Goal: Information Seeking & Learning: Compare options

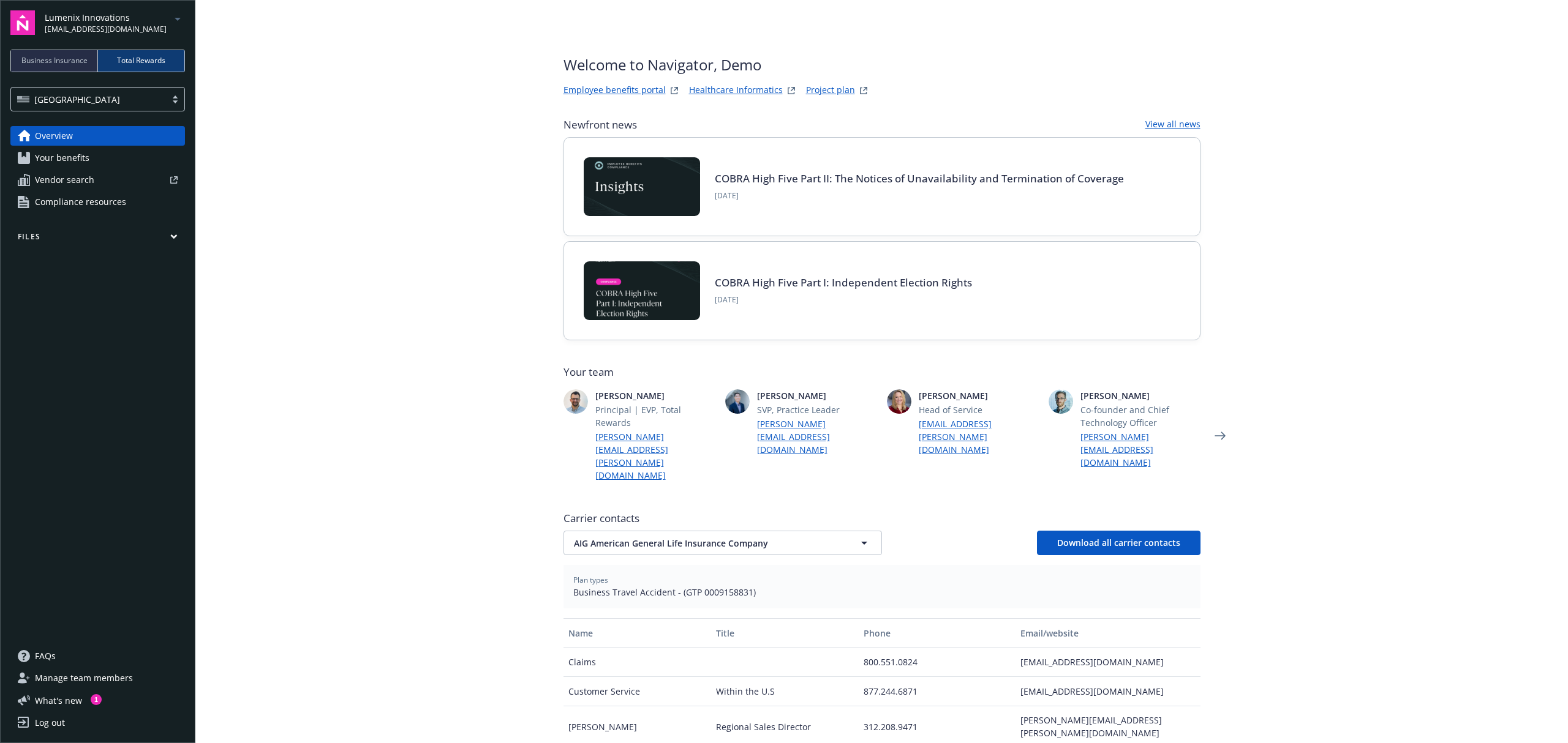
click at [62, 178] on span "Vendor search" at bounding box center [64, 180] width 60 height 20
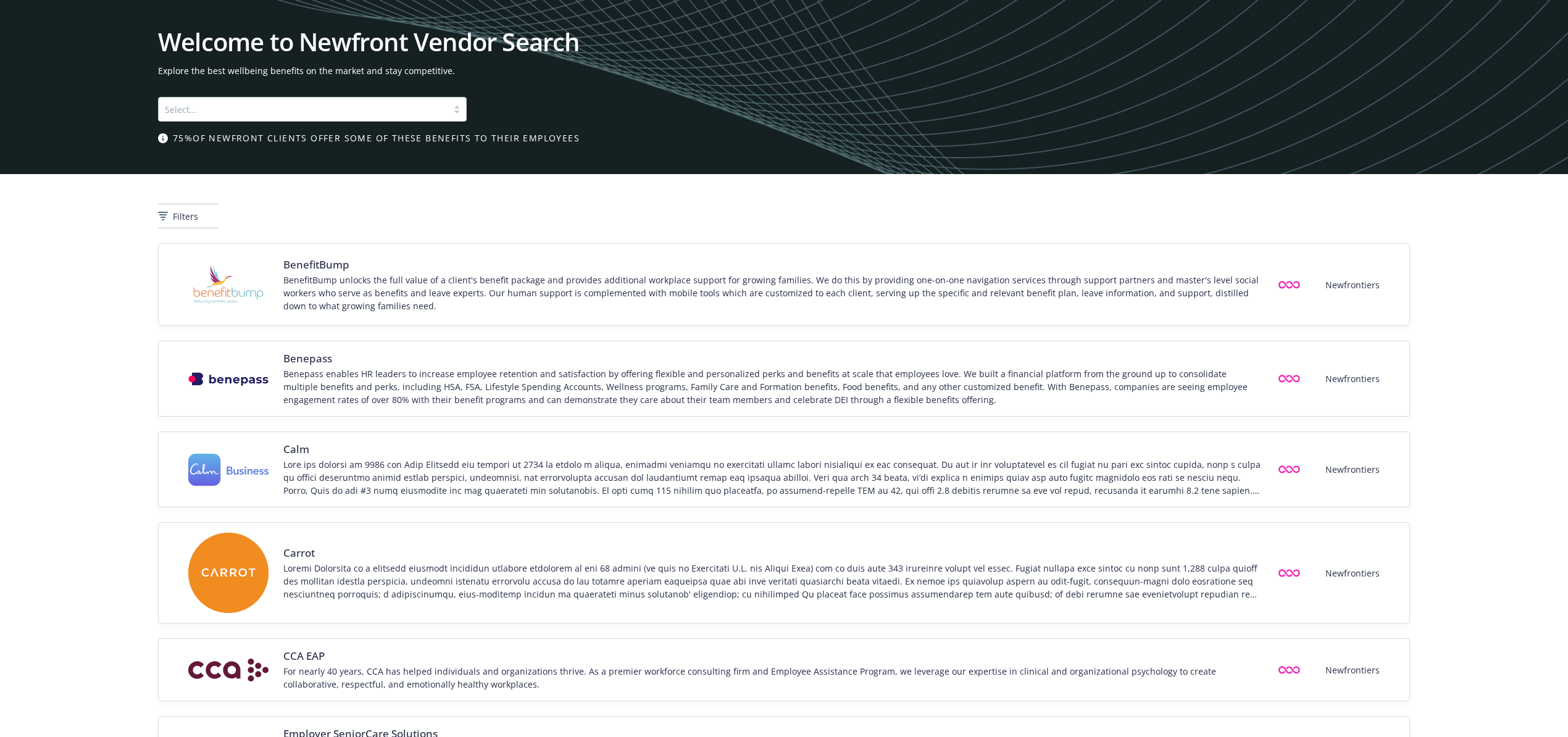
click at [380, 109] on div at bounding box center [303, 108] width 276 height 15
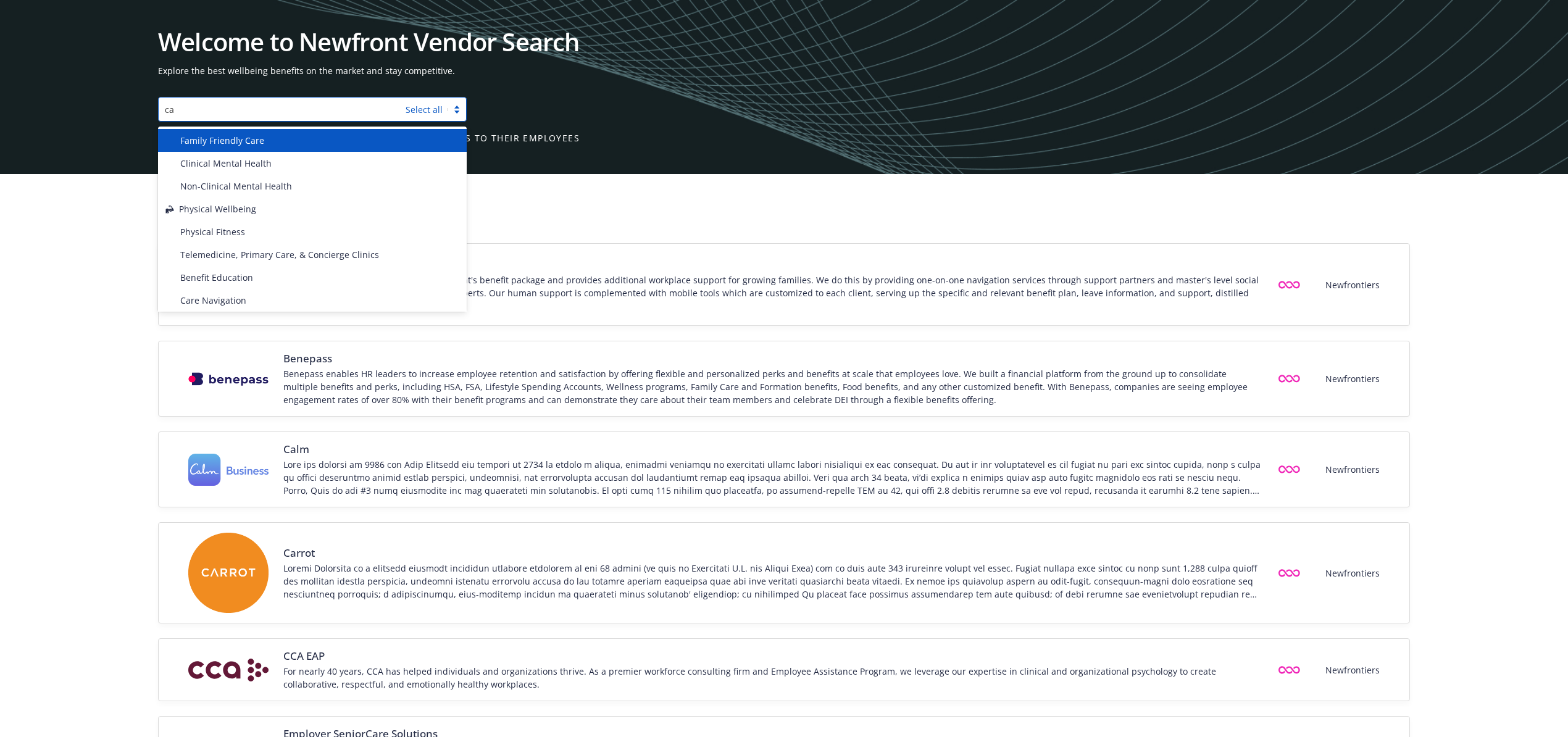
type input "c"
type input "b"
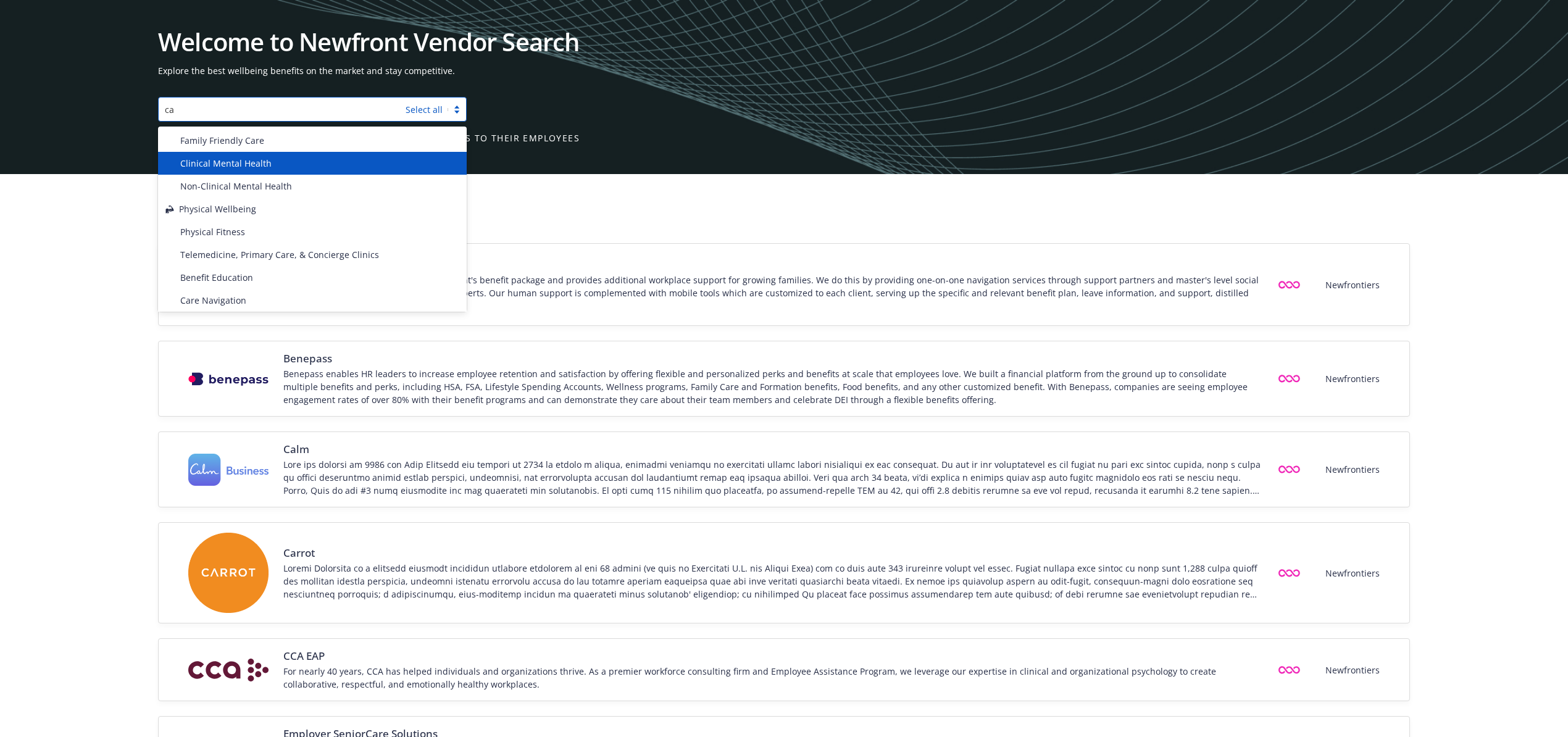
type input "c"
click at [298, 155] on div "Family Friendly Care" at bounding box center [312, 163] width 309 height 23
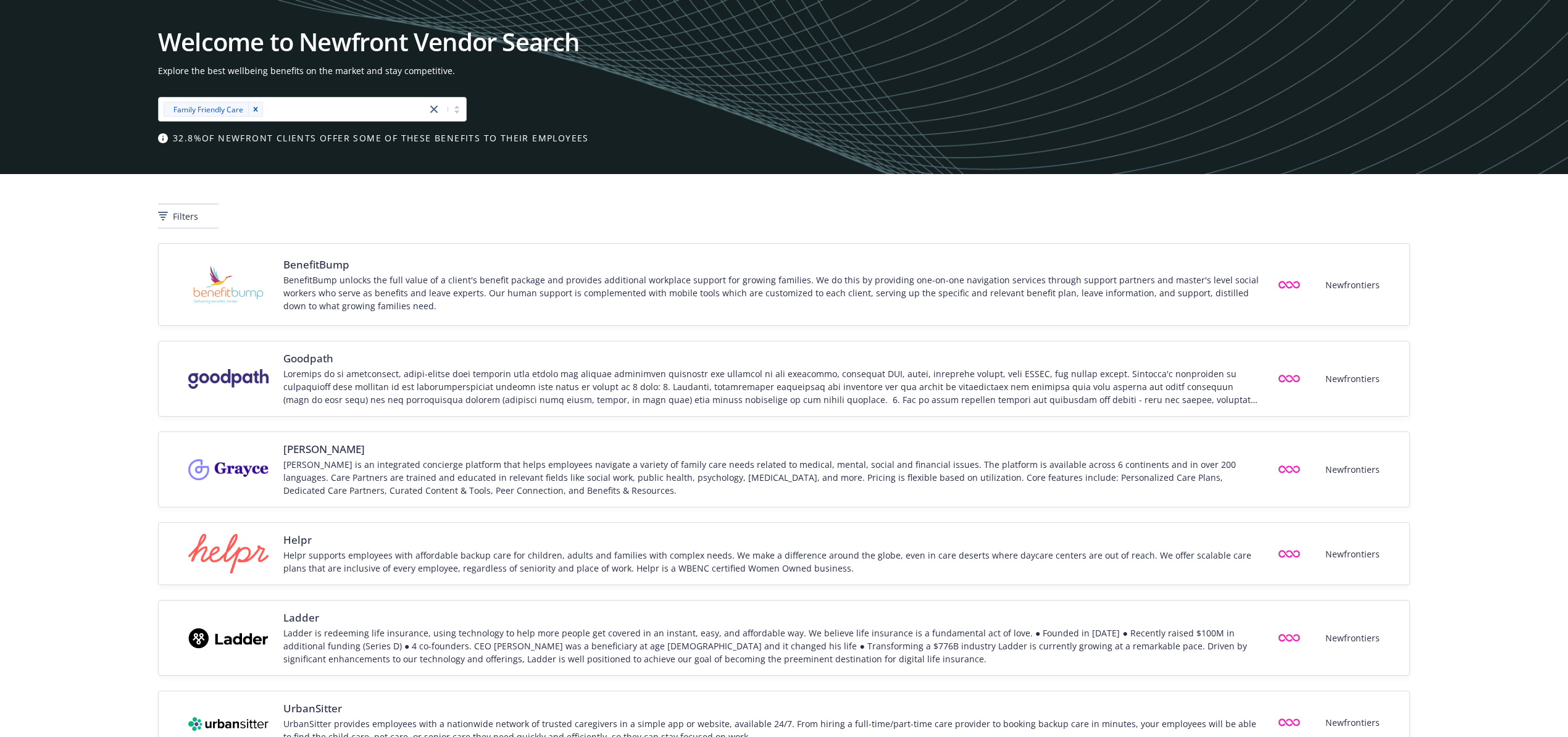
click at [257, 111] on icon "Remove [object Object]" at bounding box center [256, 109] width 9 height 9
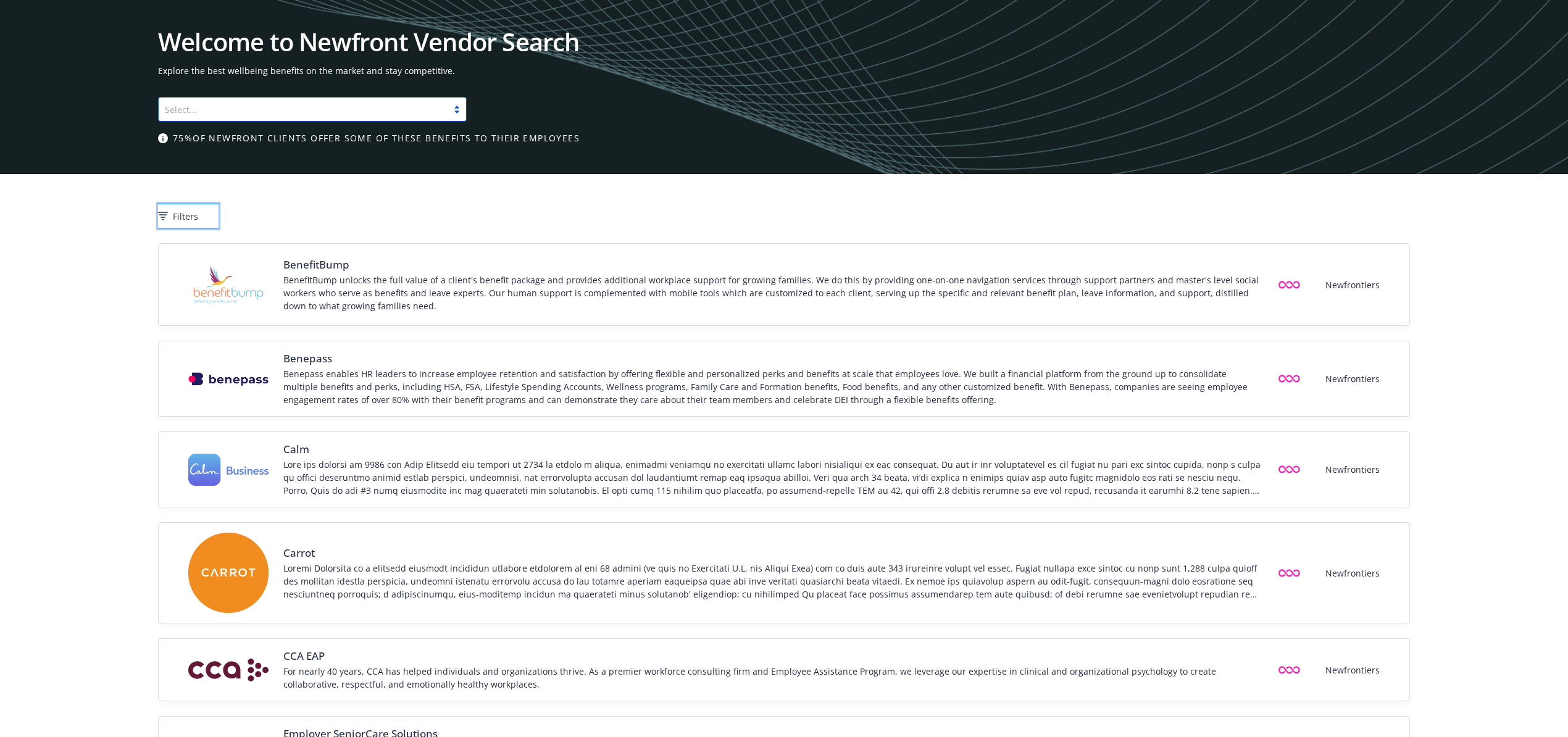
click at [218, 221] on button "Filters" at bounding box center [189, 216] width 61 height 25
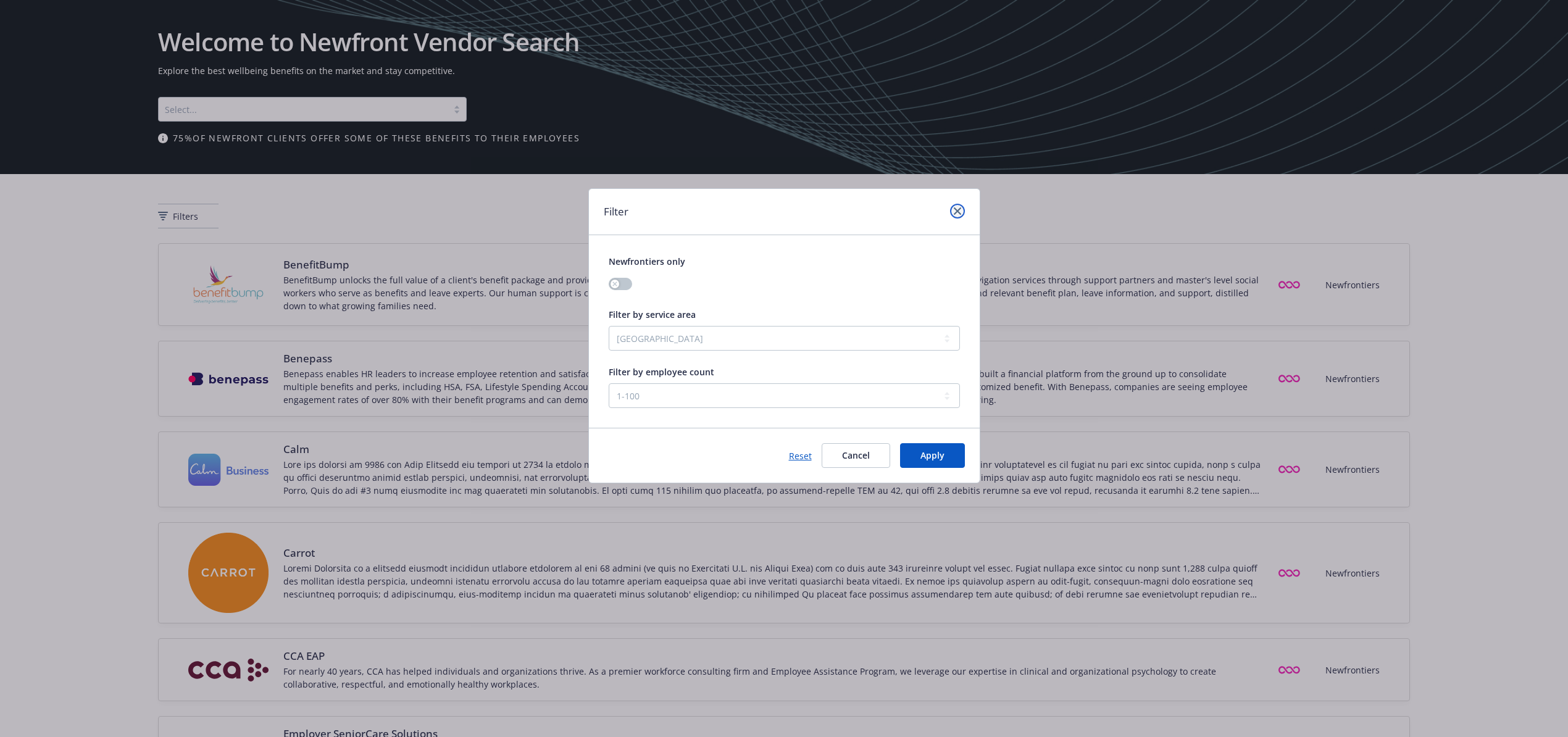
click at [954, 213] on icon "close" at bounding box center [957, 211] width 8 height 8
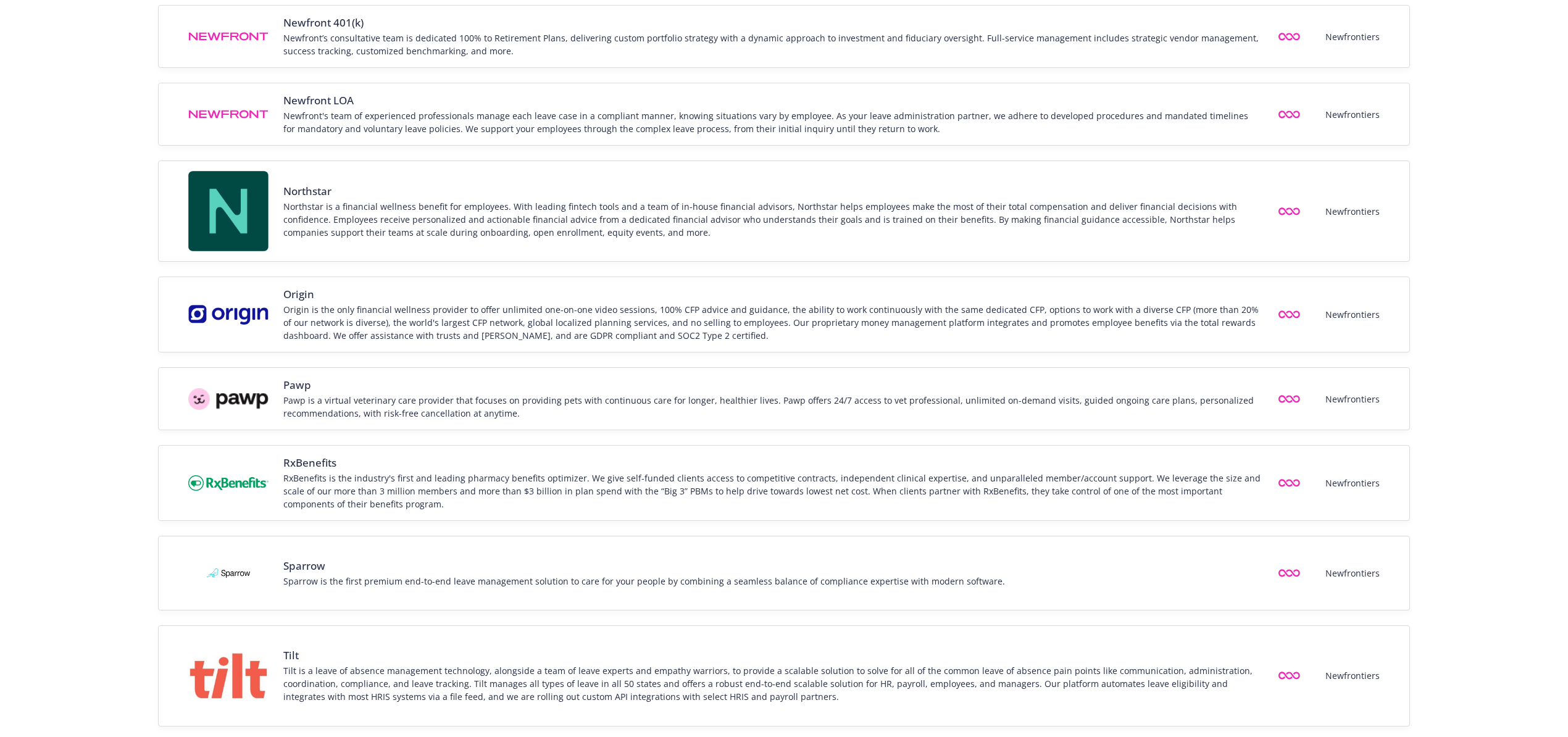
scroll to position [1390, 0]
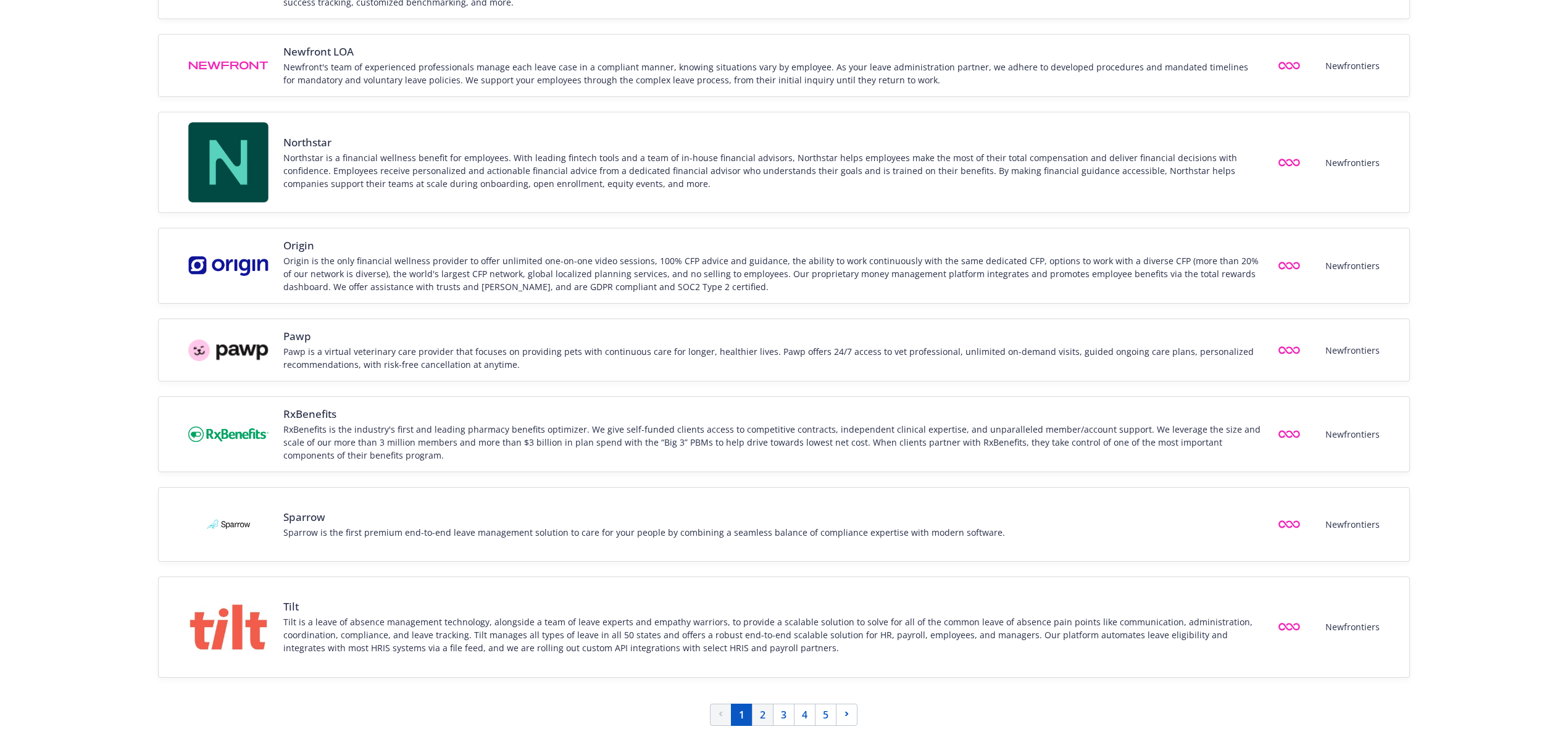
click at [768, 719] on link "2" at bounding box center [762, 714] width 21 height 22
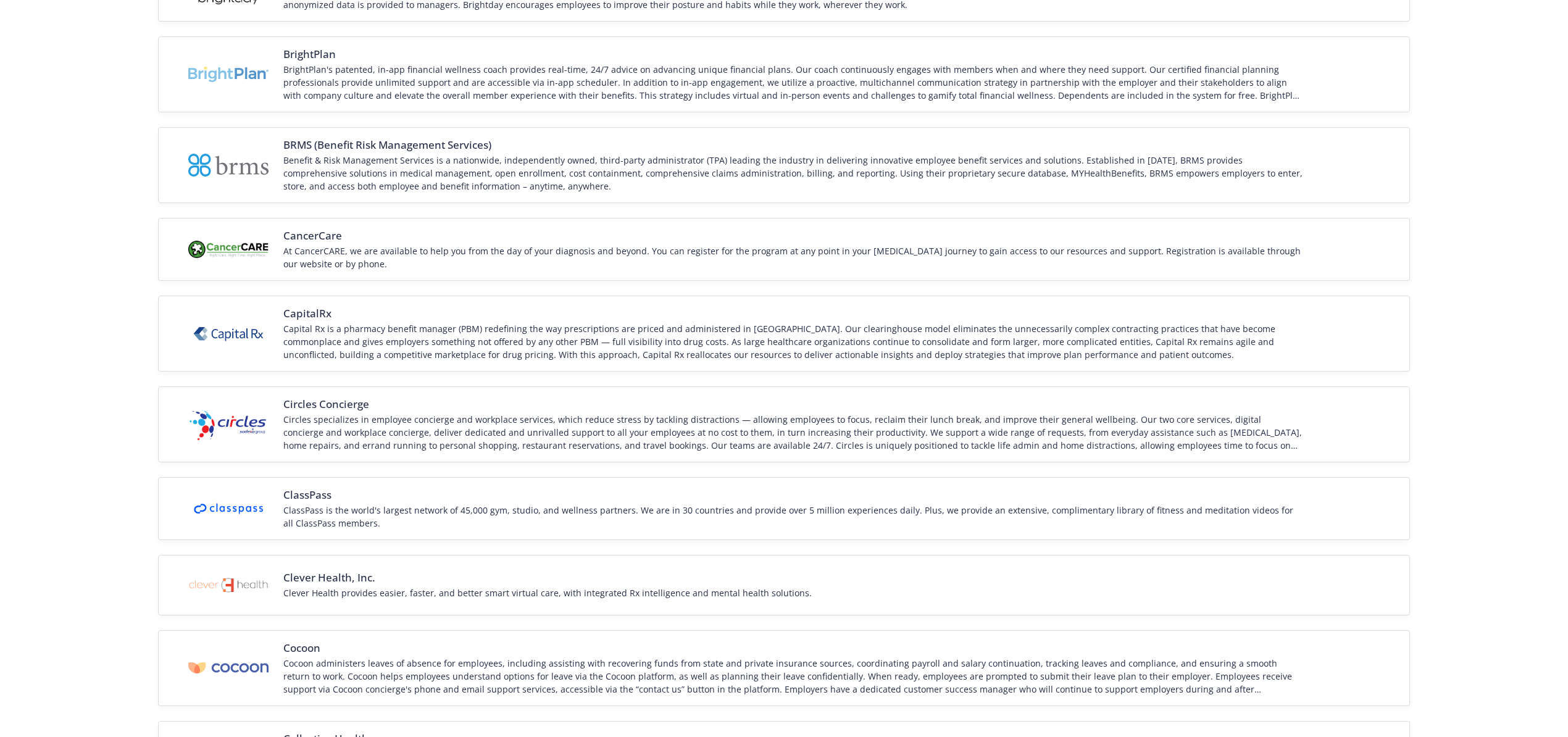
scroll to position [1317, 0]
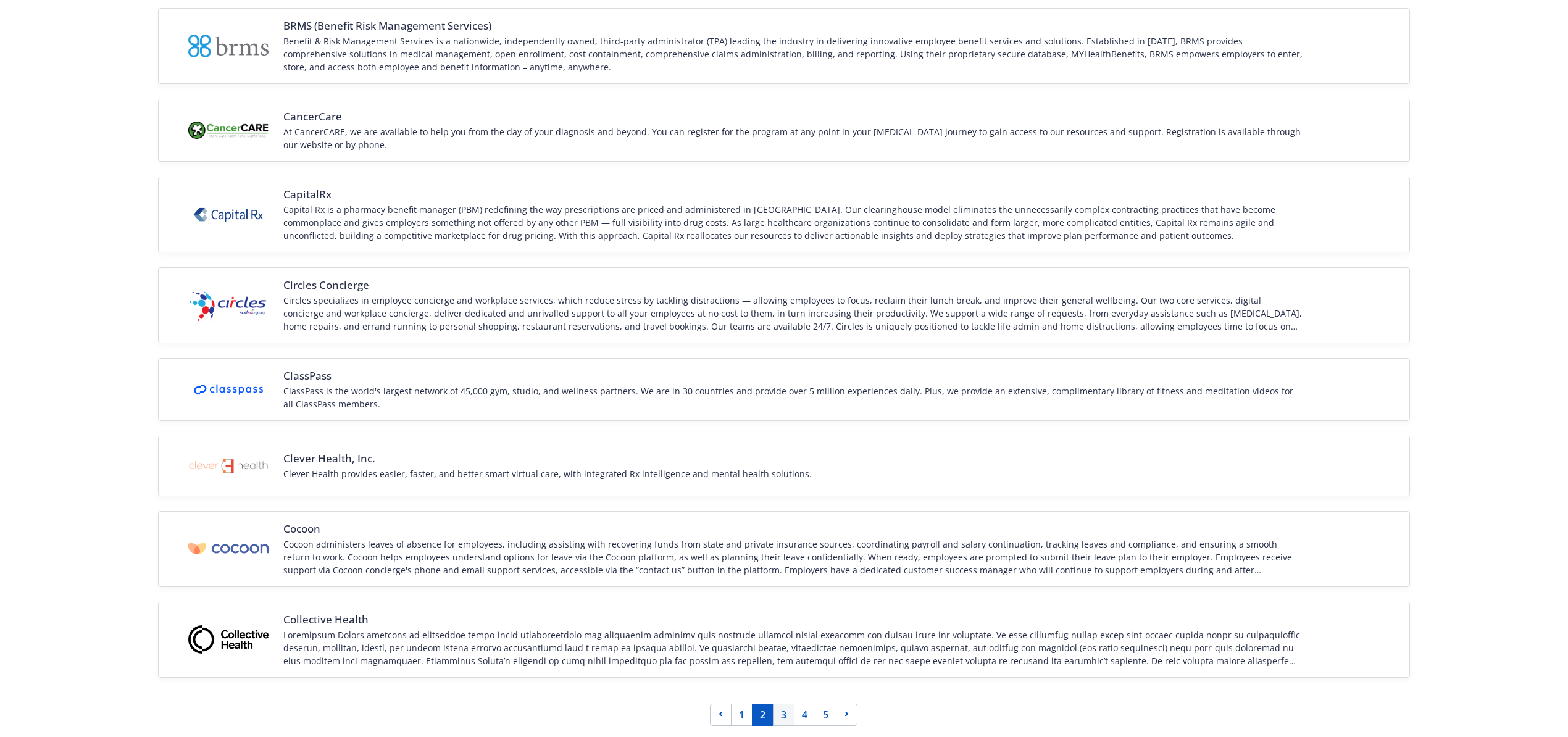
click at [786, 717] on link "3" at bounding box center [783, 714] width 21 height 22
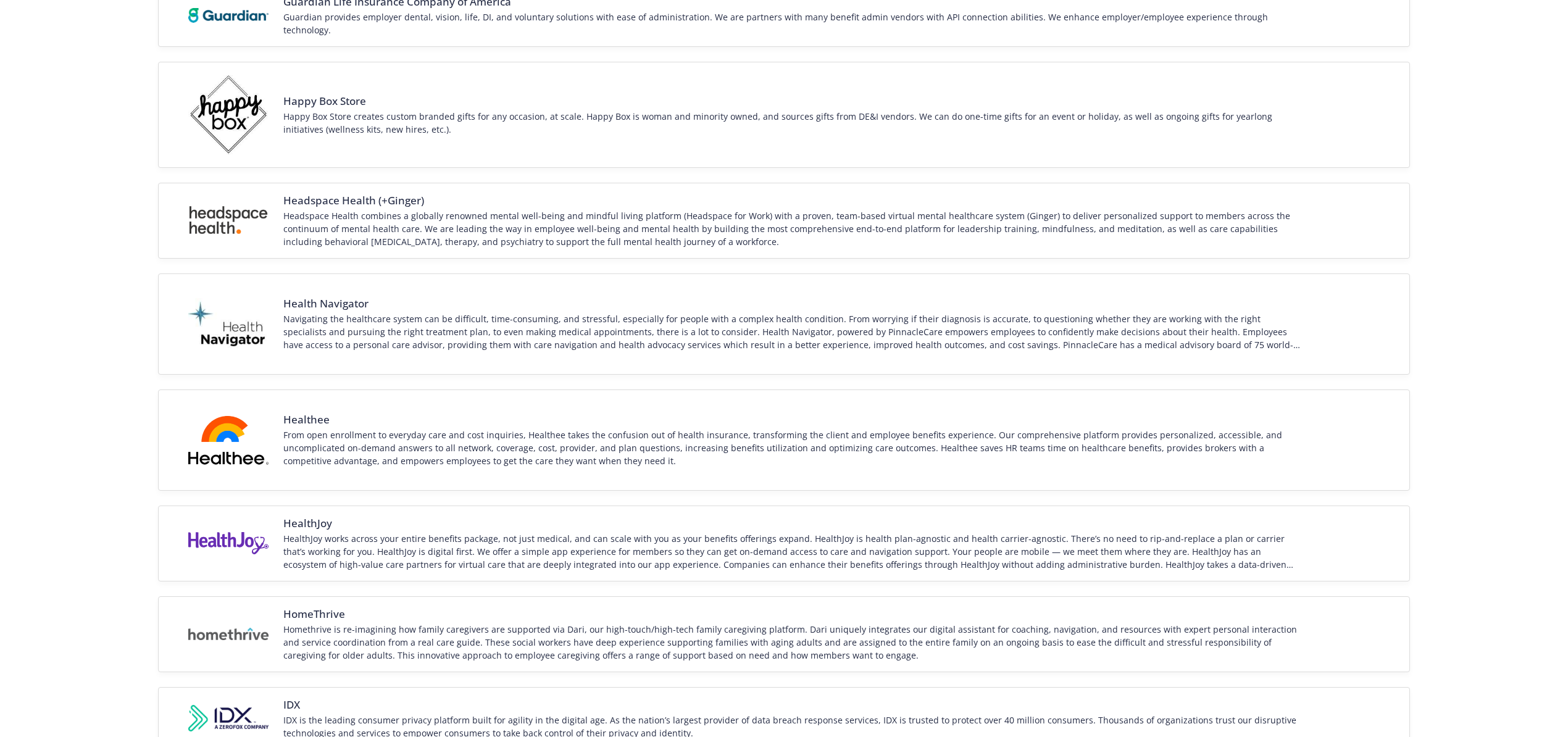
scroll to position [1439, 0]
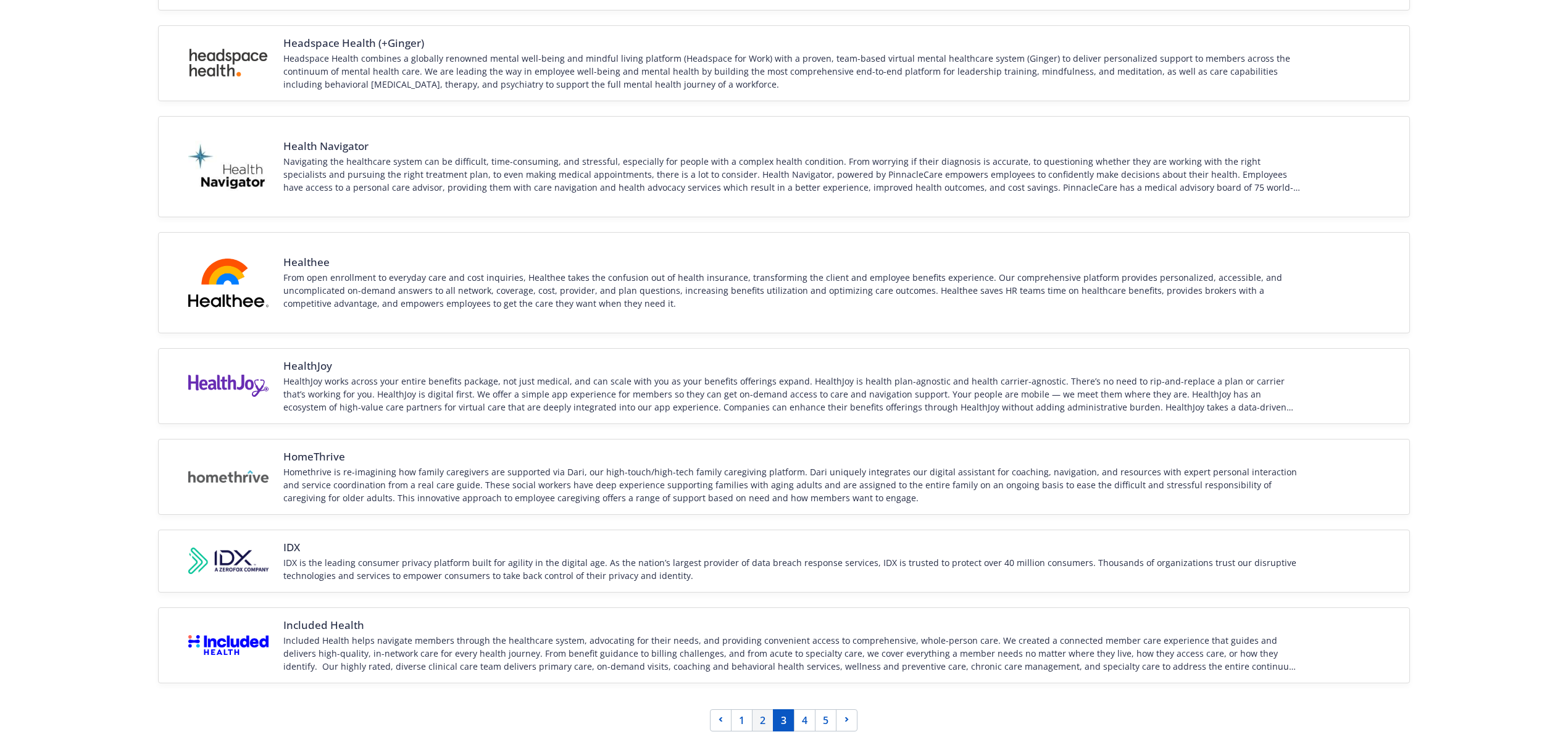
click at [759, 717] on link "2" at bounding box center [762, 720] width 21 height 22
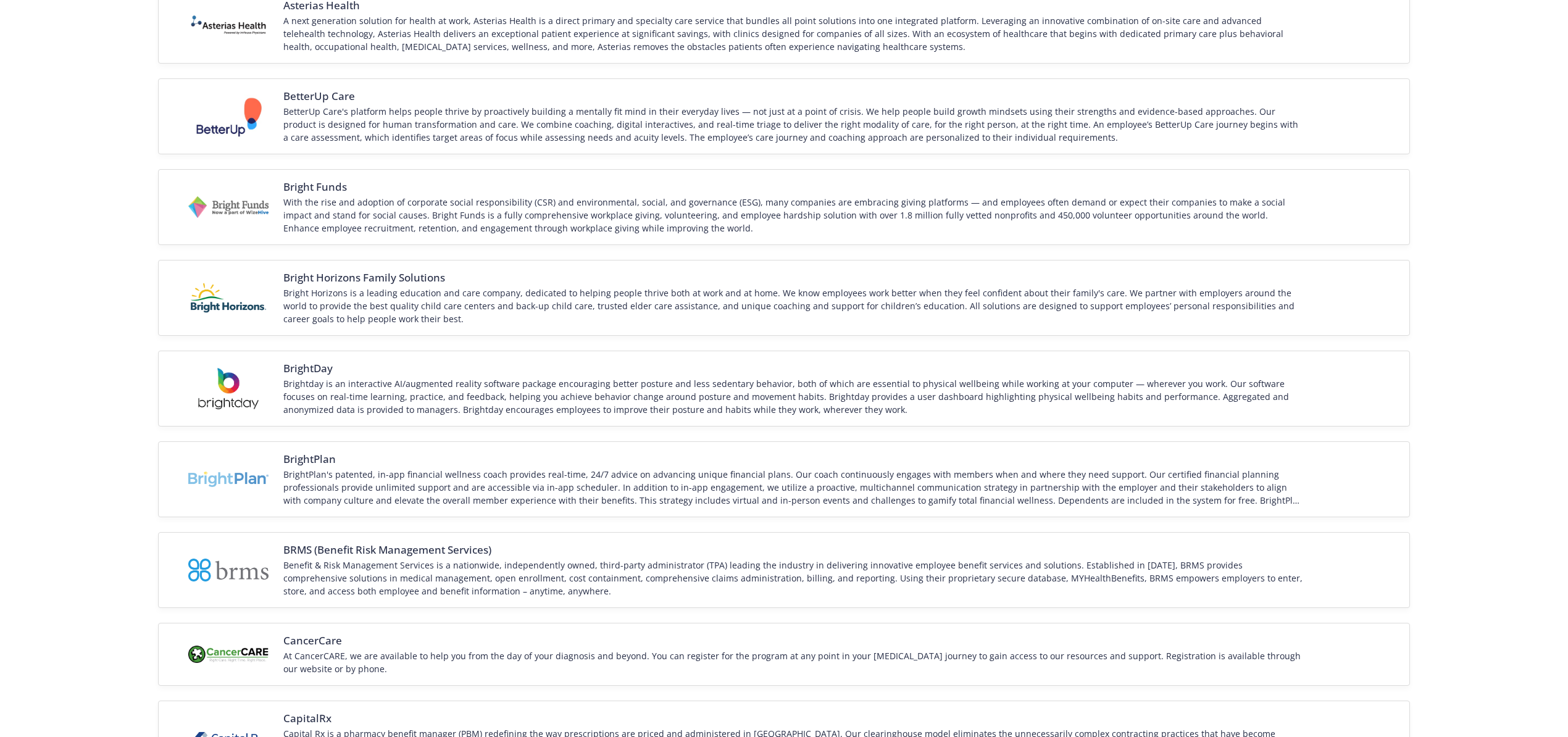
scroll to position [1317, 0]
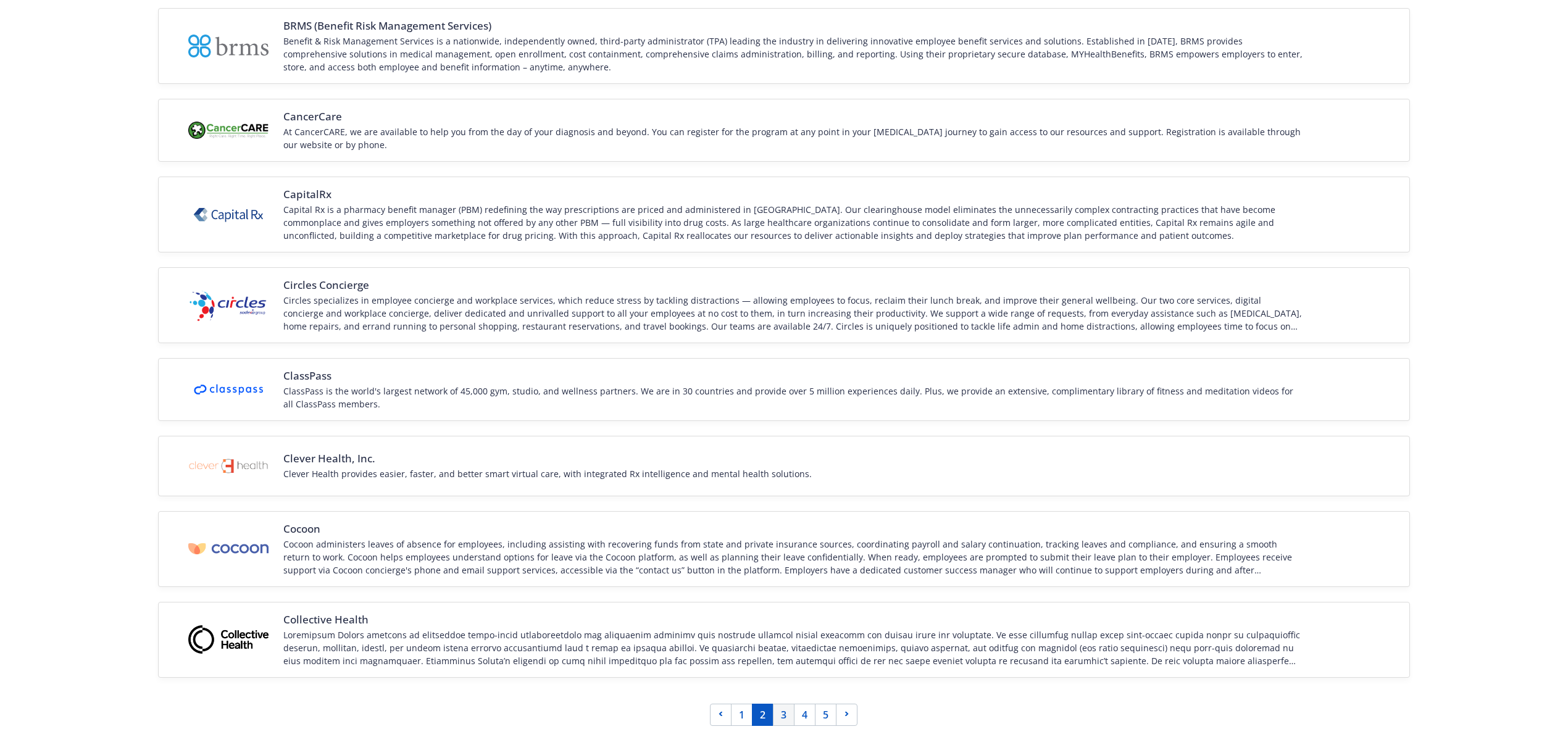
click at [782, 714] on link "3" at bounding box center [783, 714] width 21 height 22
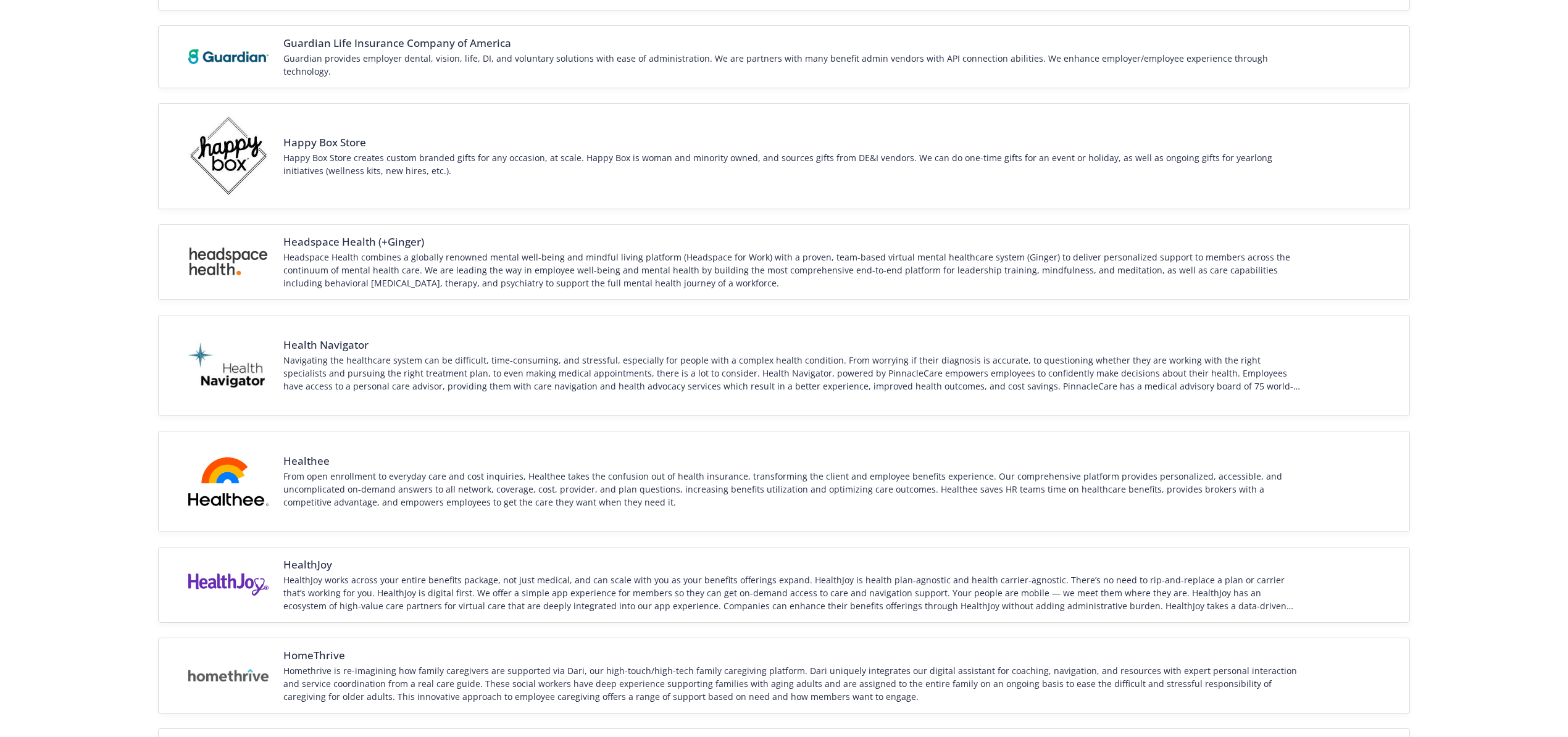
scroll to position [1439, 0]
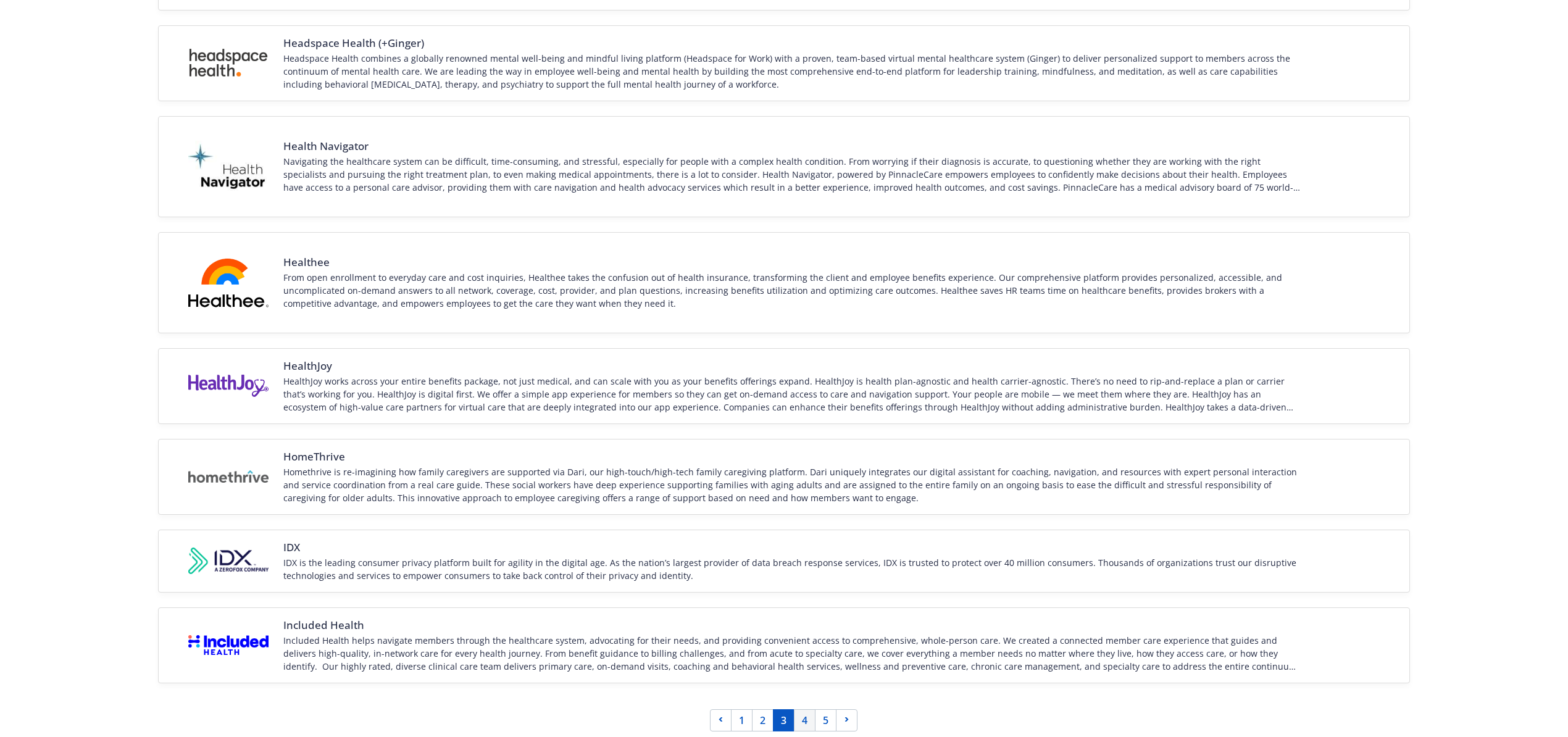
click at [811, 720] on link "4" at bounding box center [804, 720] width 21 height 22
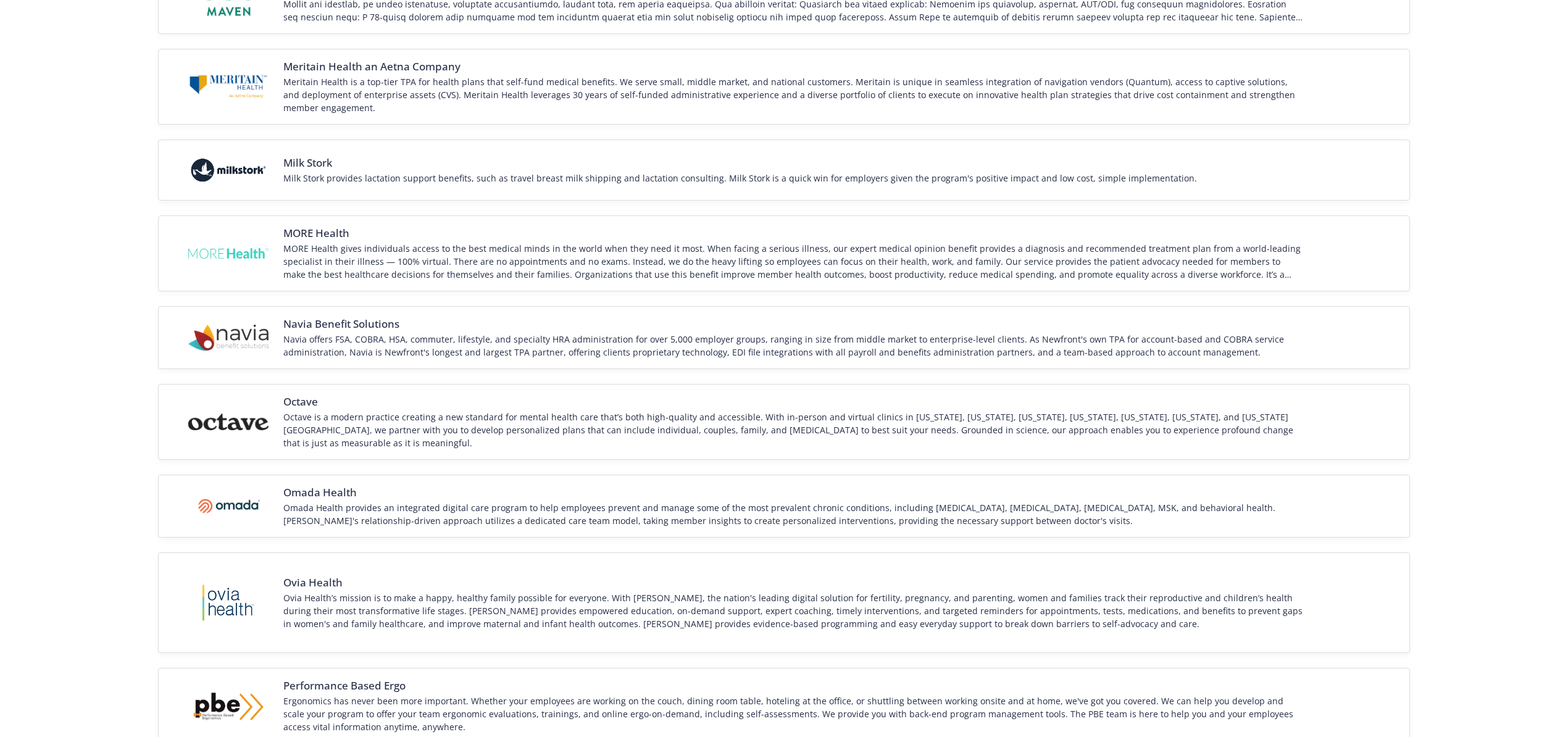
scroll to position [1366, 0]
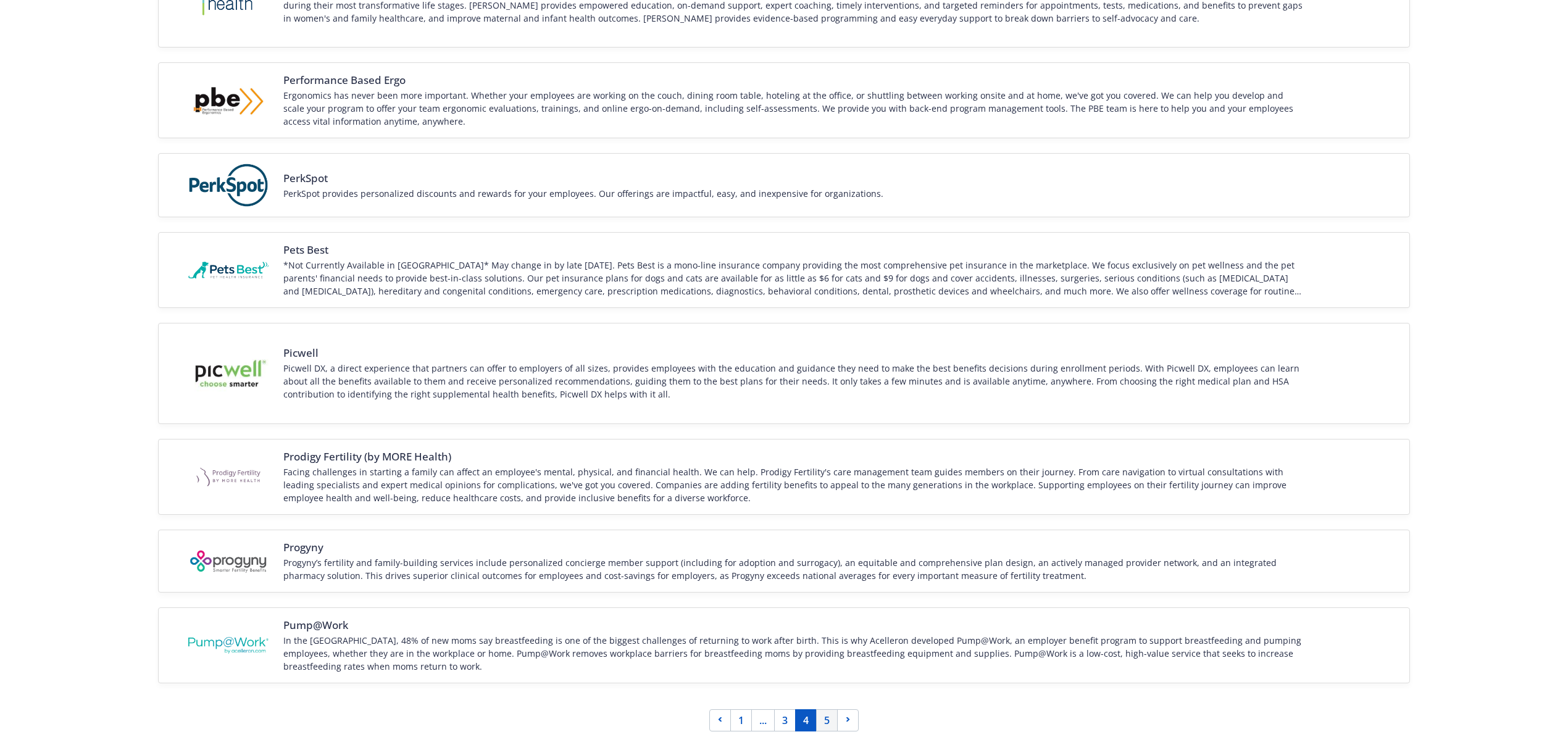
click at [827, 709] on link "5" at bounding box center [826, 720] width 21 height 22
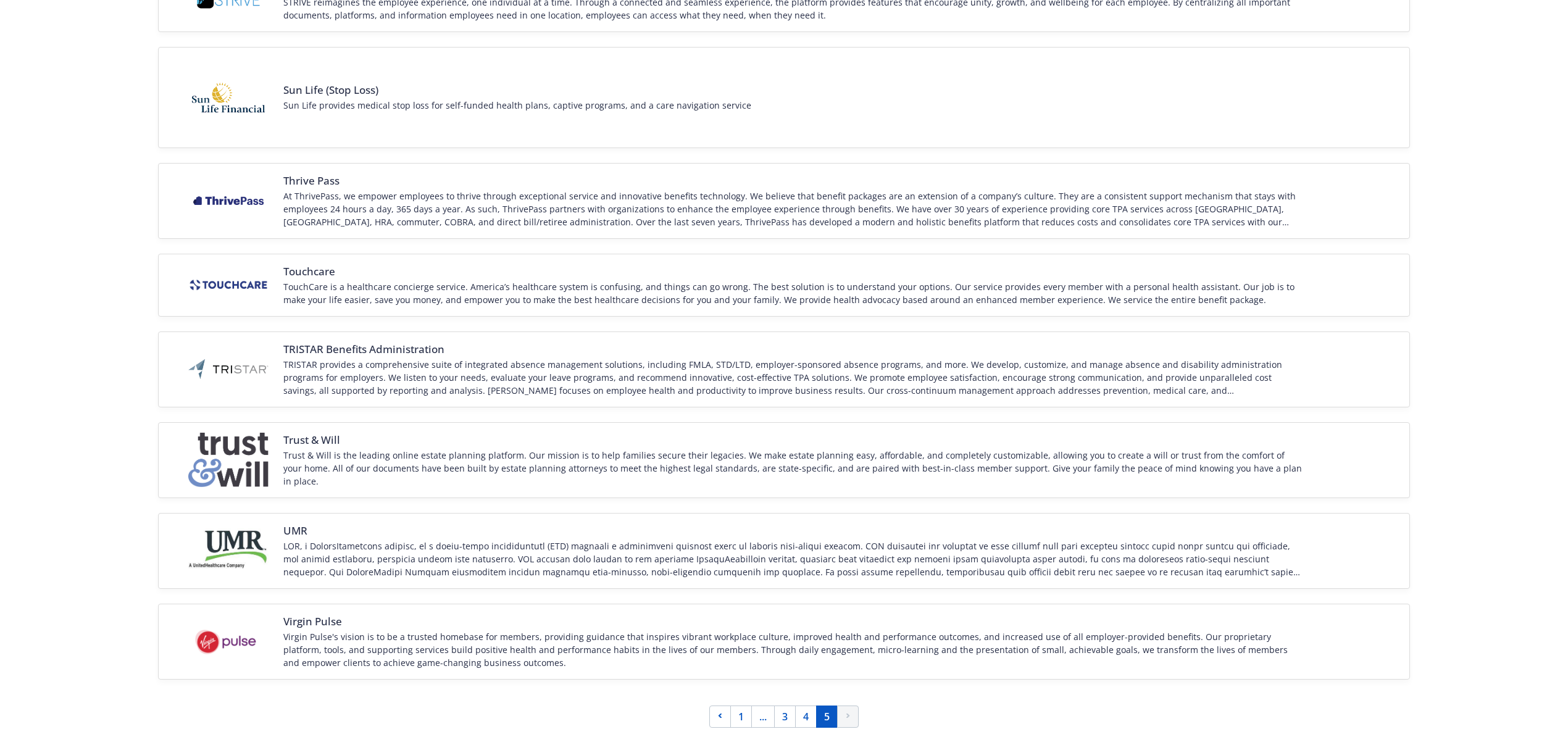
scroll to position [1288, 0]
click at [842, 714] on link "Next page" at bounding box center [847, 714] width 21 height 22
click at [763, 718] on link "..." at bounding box center [763, 714] width 23 height 22
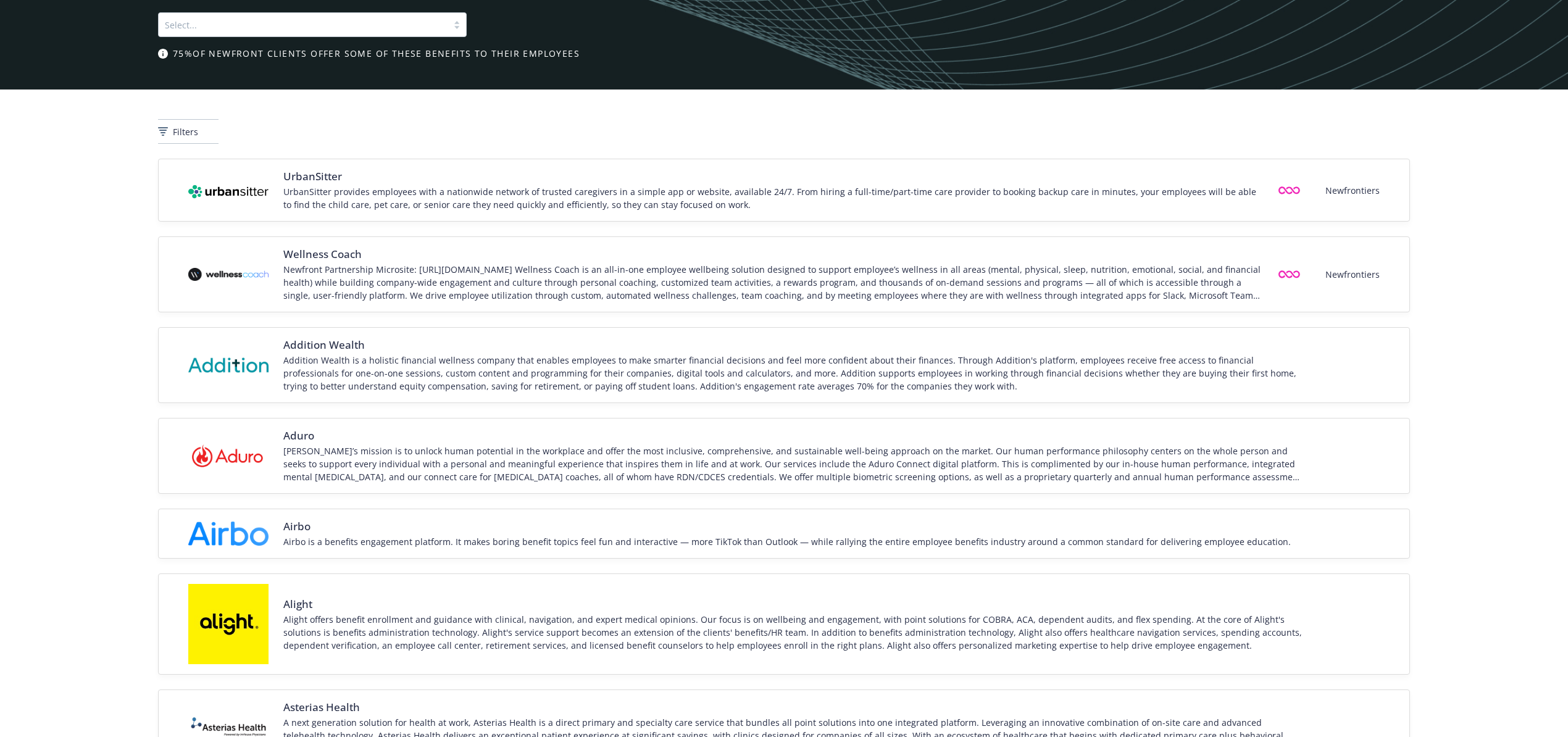
scroll to position [0, 0]
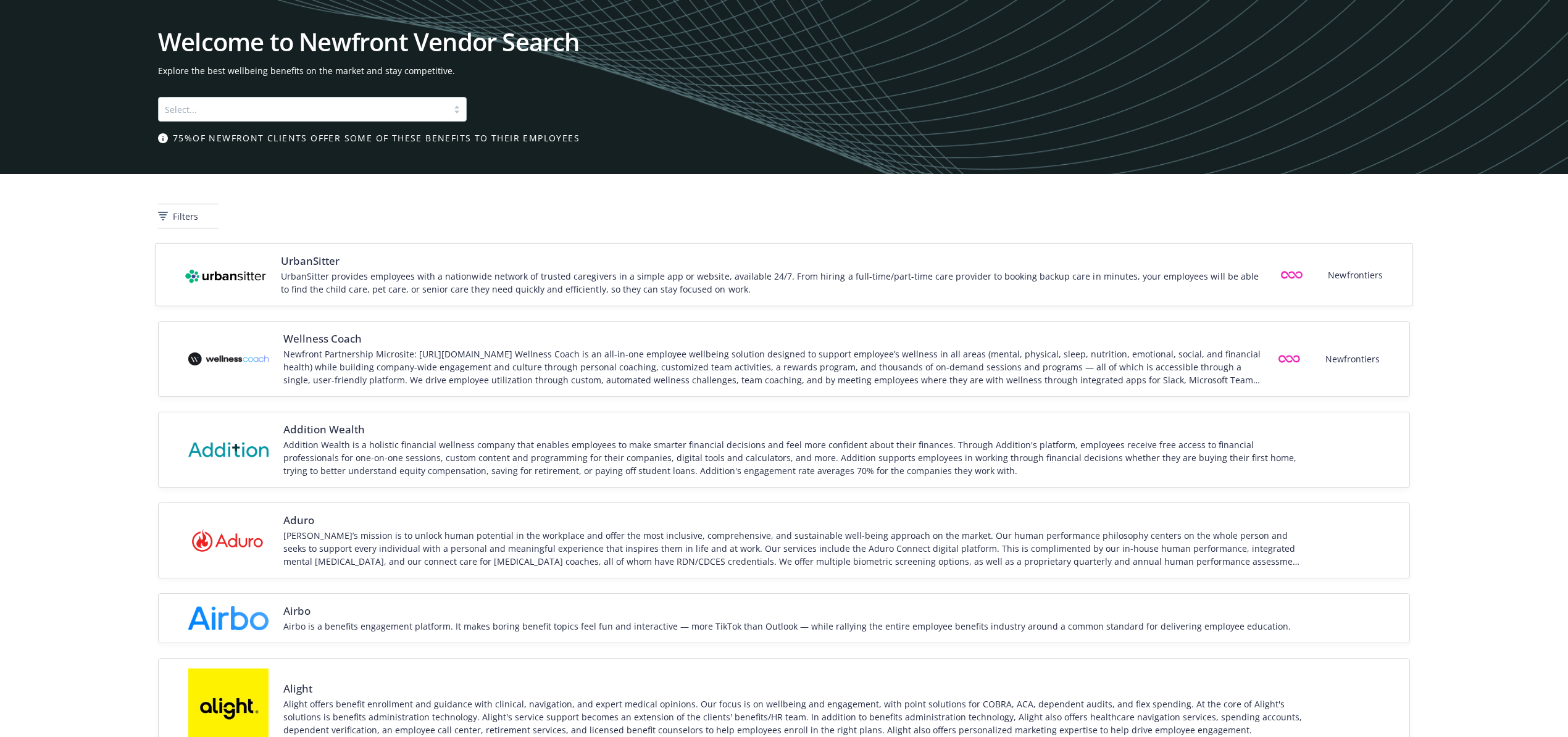
click at [386, 285] on div "UrbanSitter provides employees with a nationwide network of trusted caregivers …" at bounding box center [771, 283] width 982 height 26
